Goal: Information Seeking & Learning: Understand process/instructions

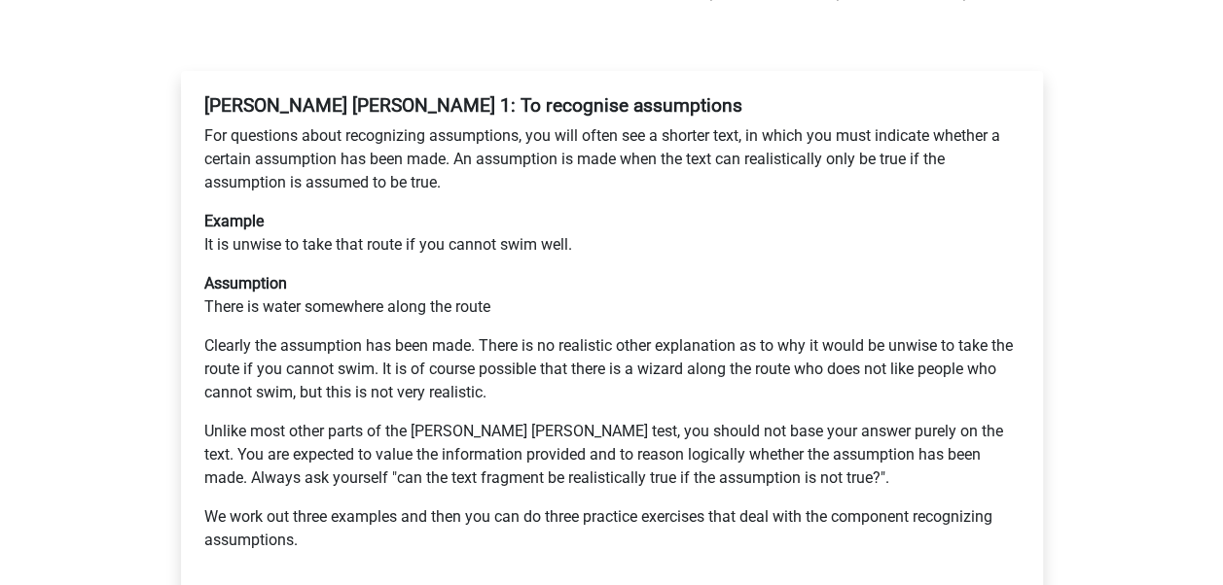
scroll to position [334, 0]
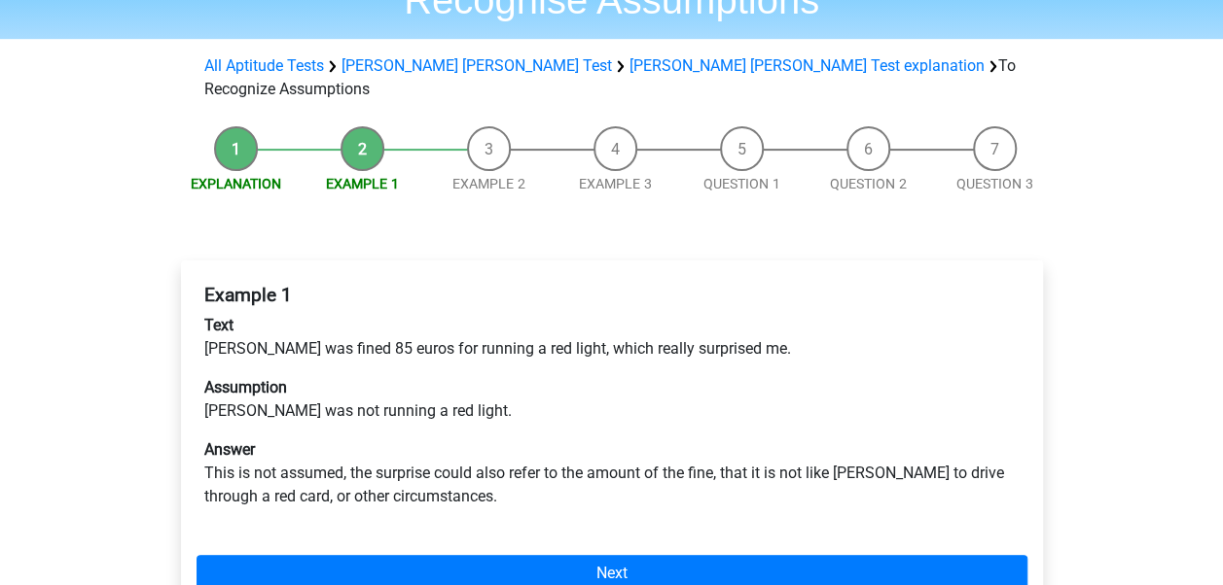
scroll to position [155, 0]
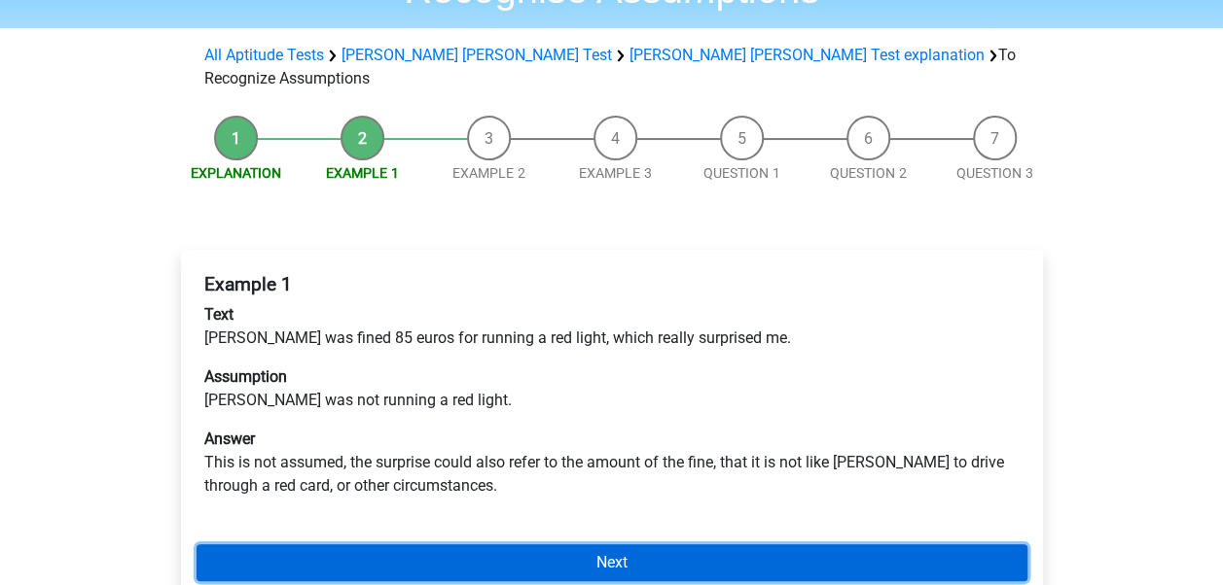
click at [675, 545] on link "Next" at bounding box center [611, 563] width 831 height 37
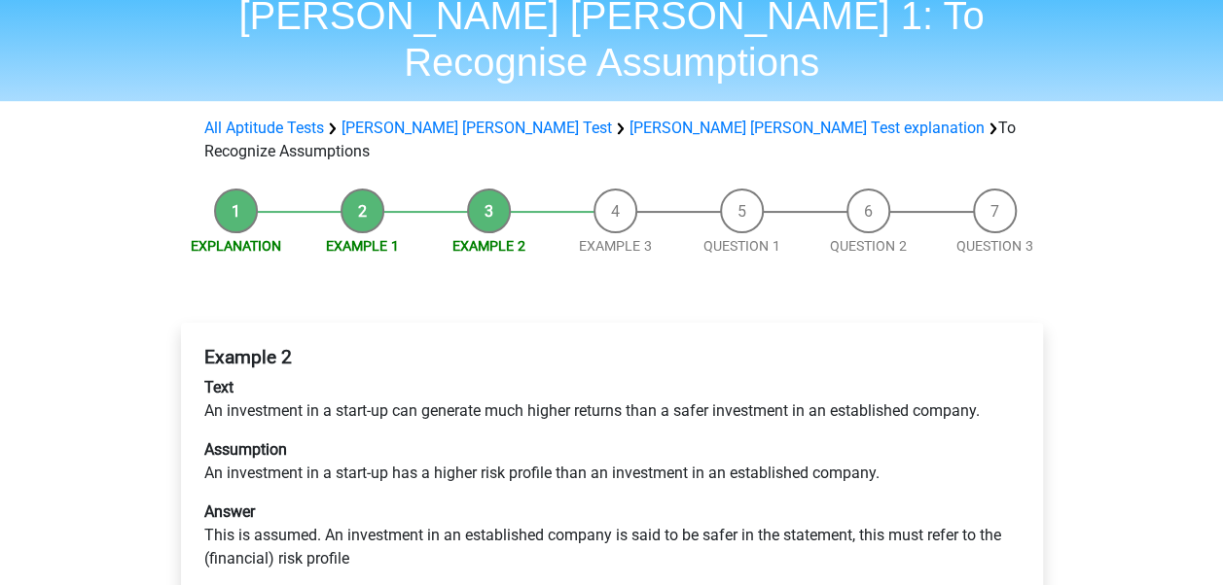
scroll to position [155, 0]
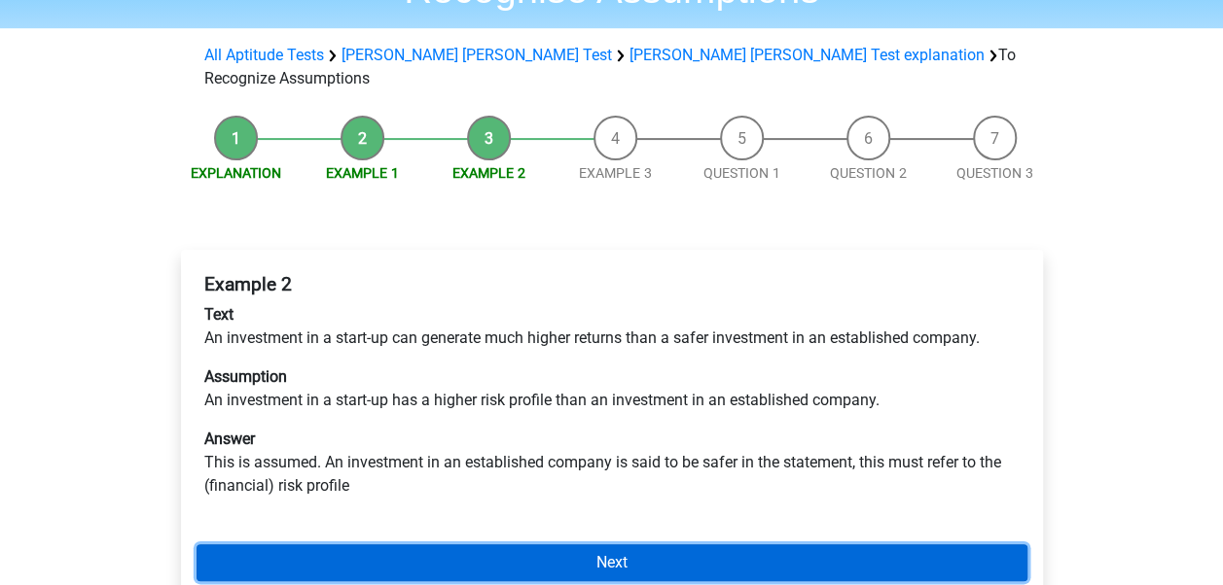
click at [679, 545] on link "Next" at bounding box center [611, 563] width 831 height 37
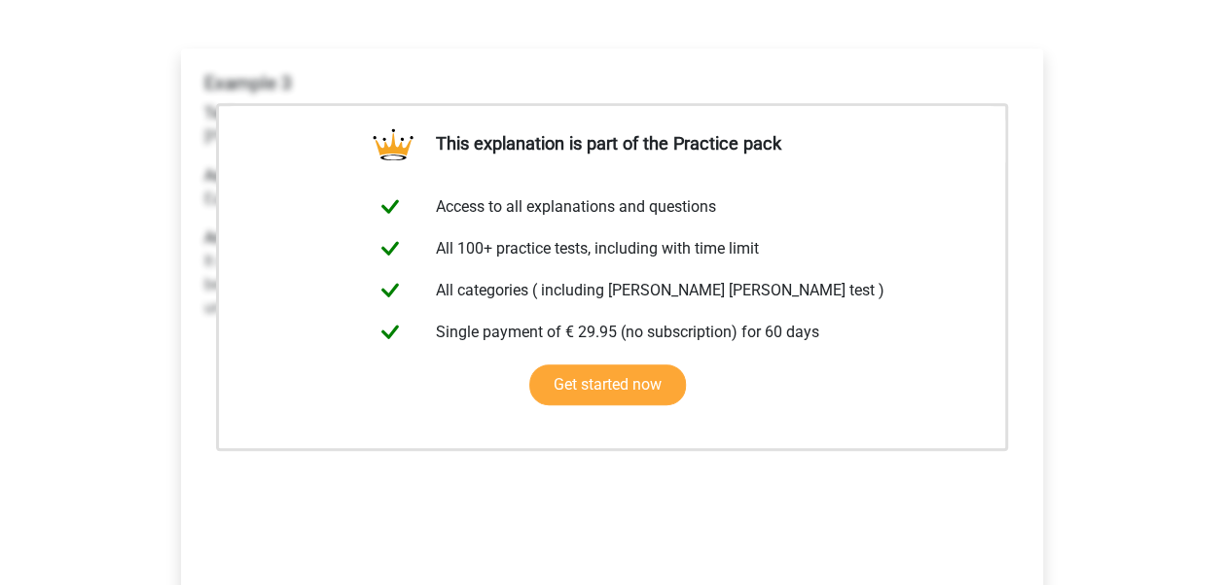
scroll to position [351, 0]
